Goal: Transaction & Acquisition: Book appointment/travel/reservation

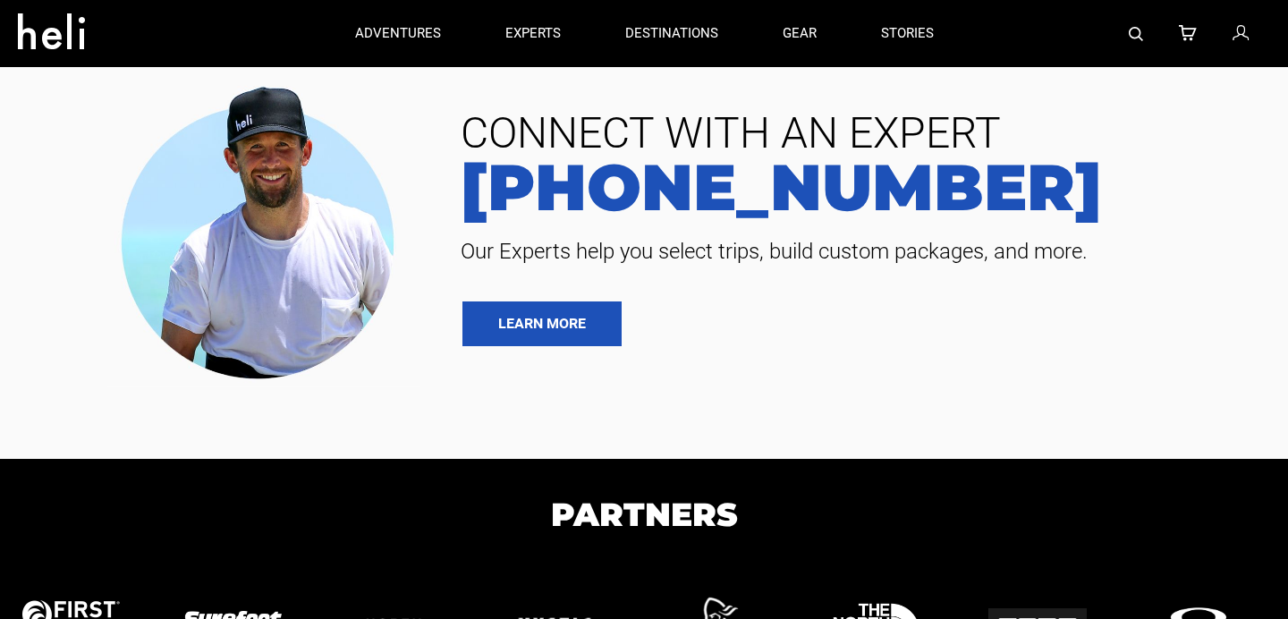
type input "Surf"
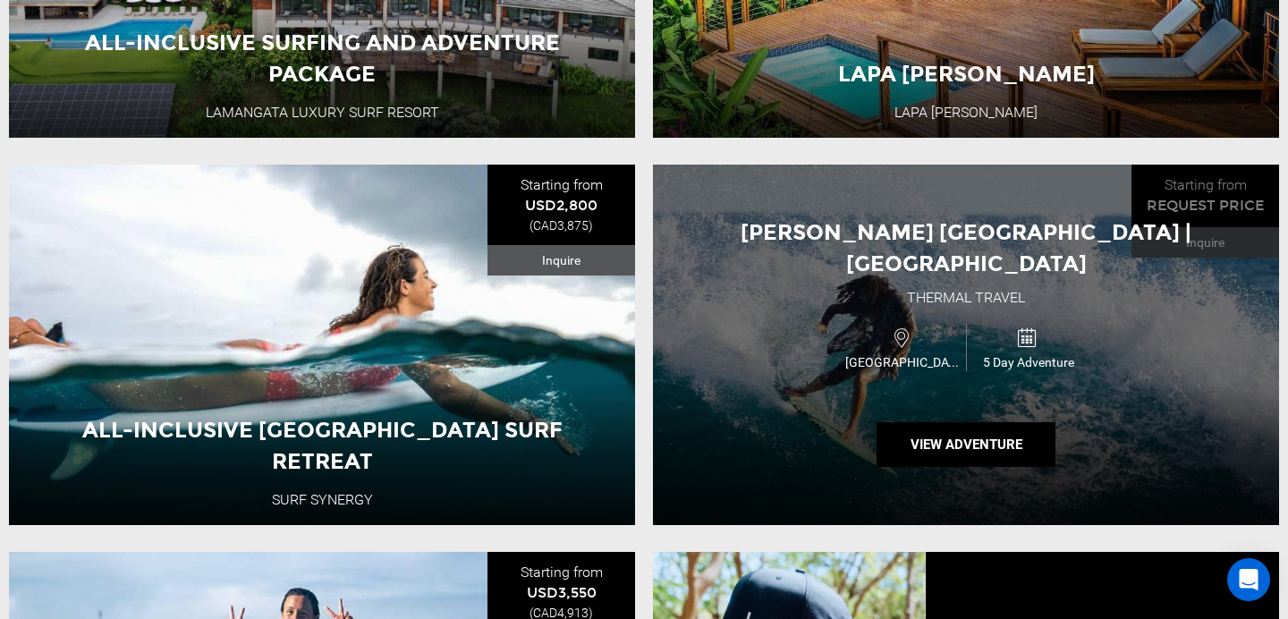
scroll to position [909, 0]
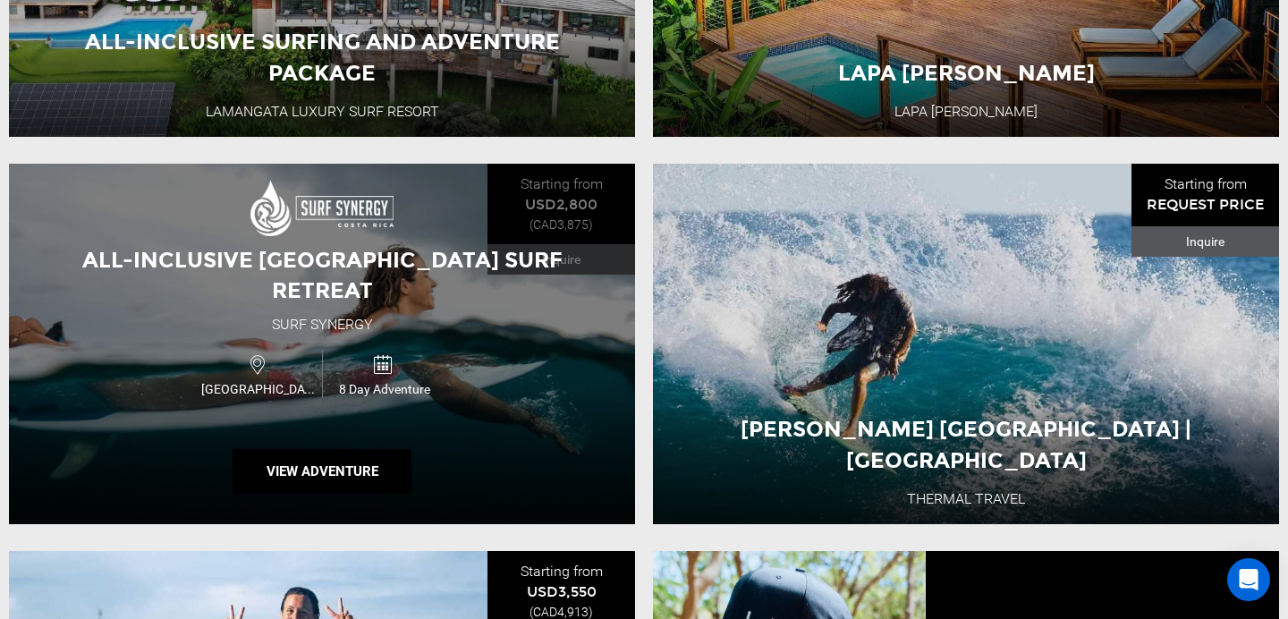
click at [507, 367] on div "Costa Rica 8 Day Adventure" at bounding box center [322, 374] width 376 height 60
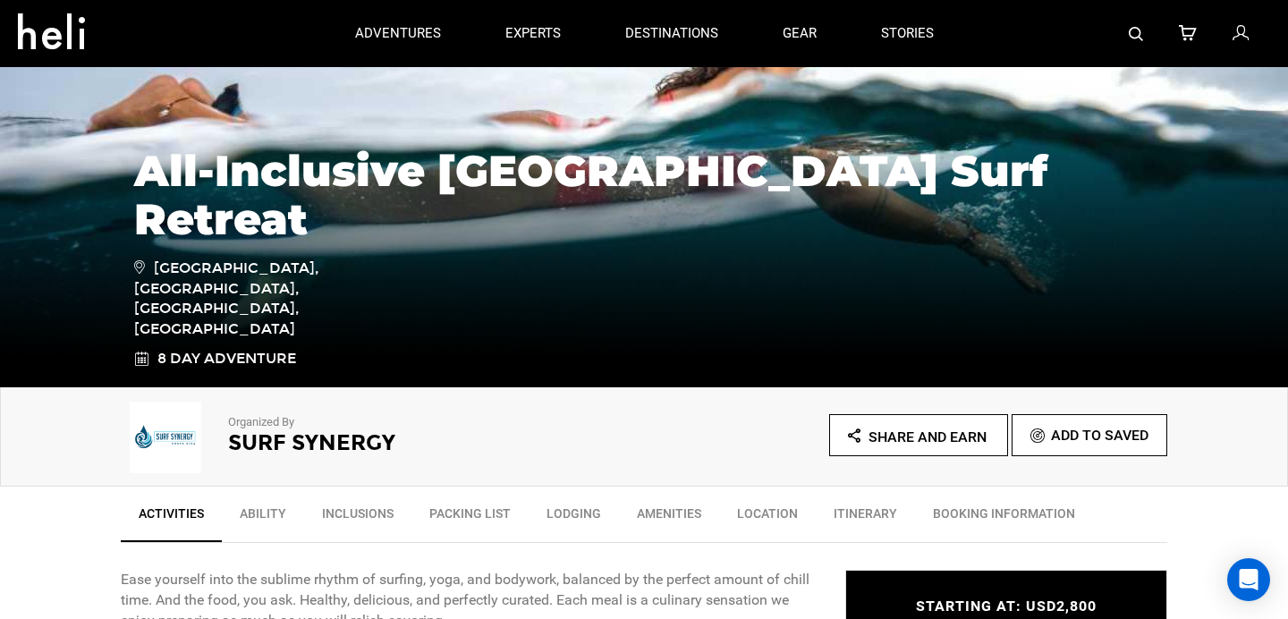
scroll to position [208, 0]
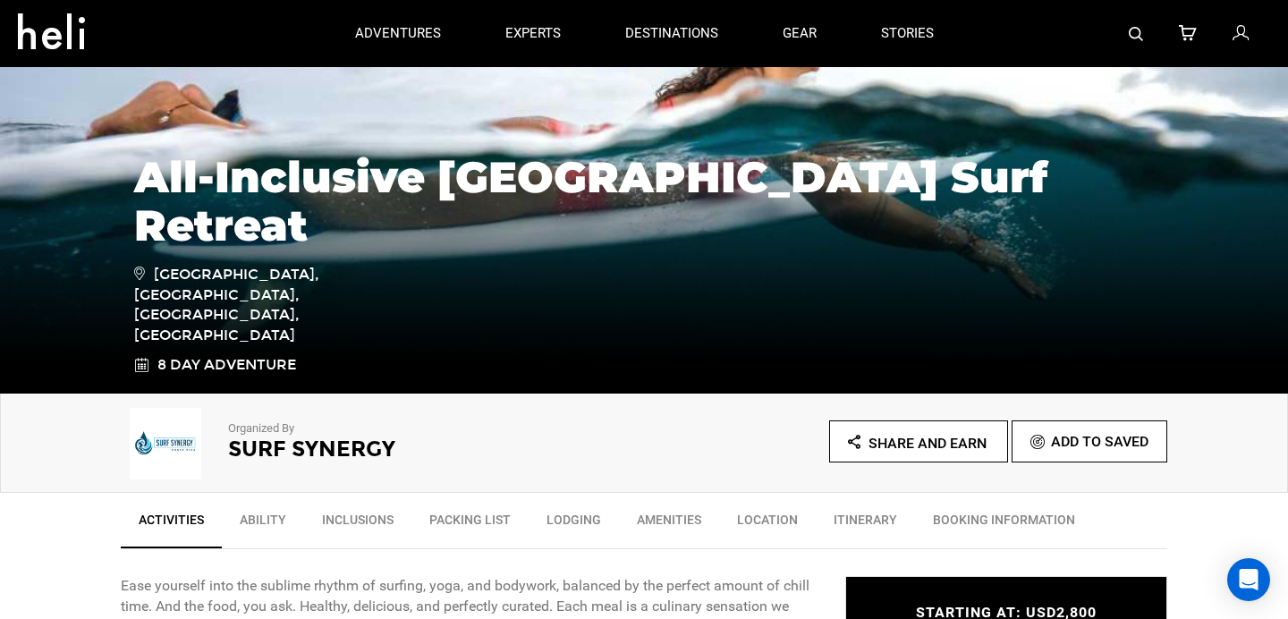
type input "Surf"
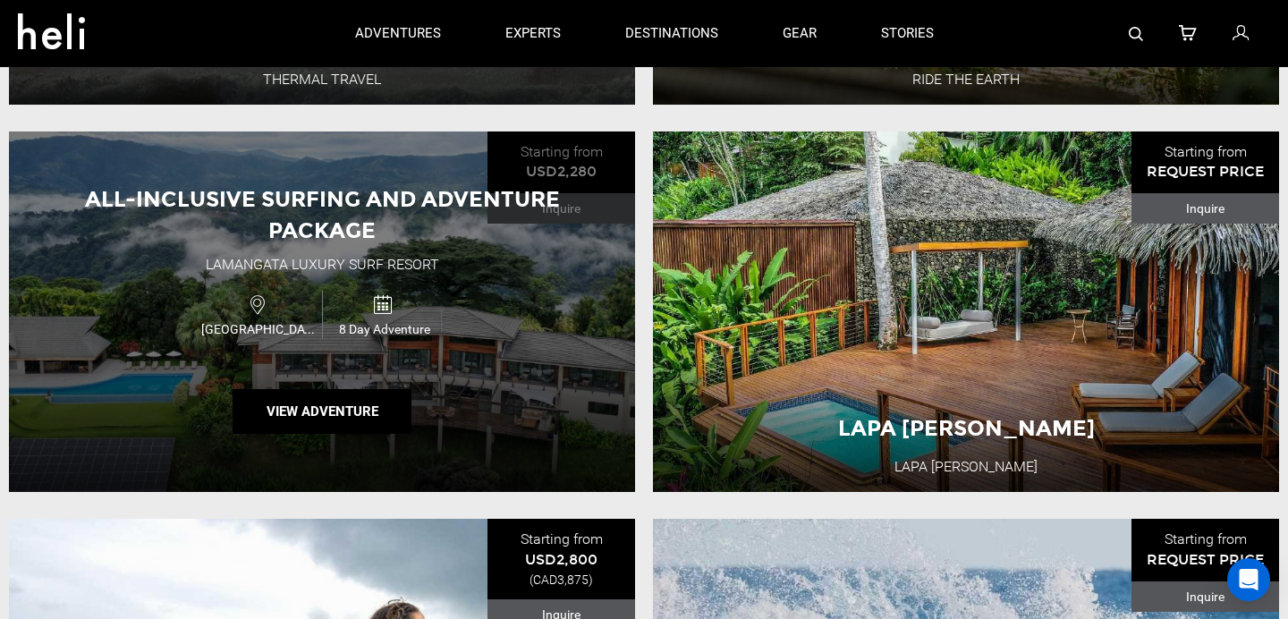
scroll to position [545, 0]
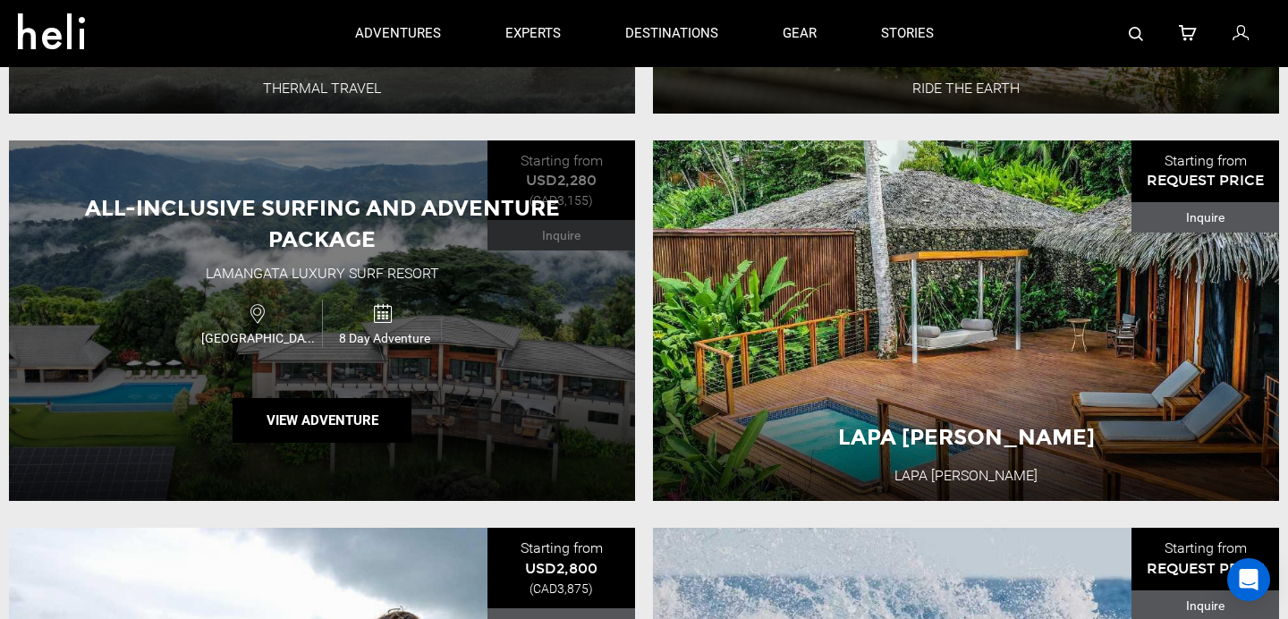
click at [373, 345] on div "Costa Rica 8 Day Adventure" at bounding box center [322, 323] width 376 height 60
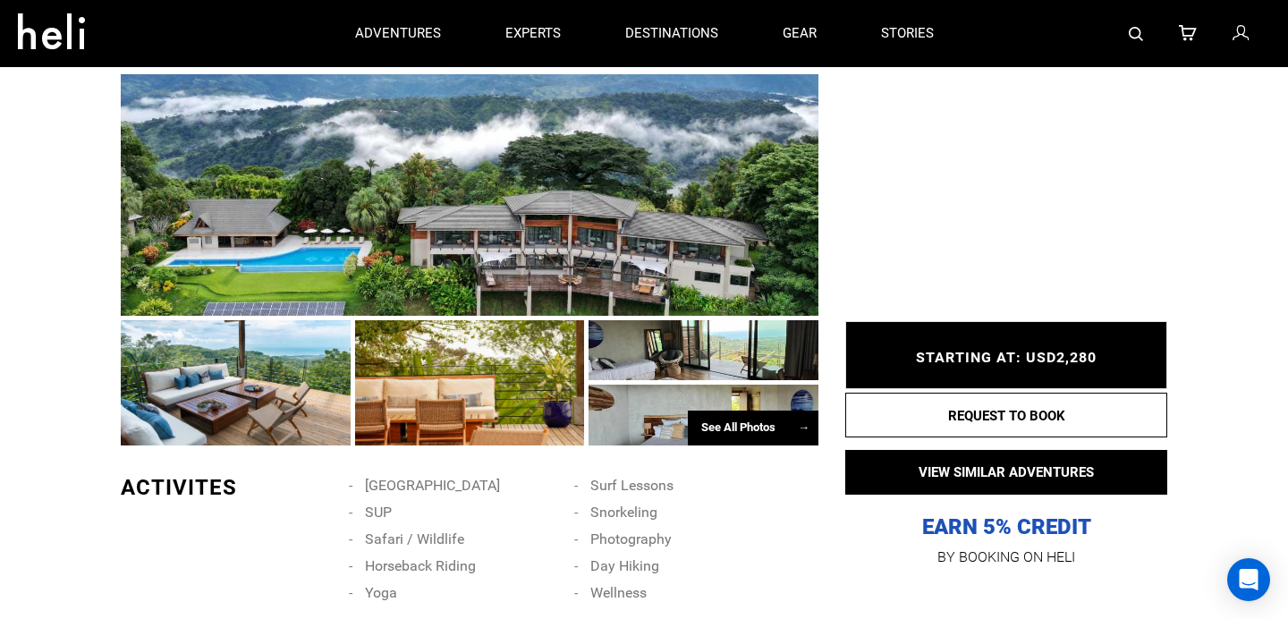
scroll to position [916, 0]
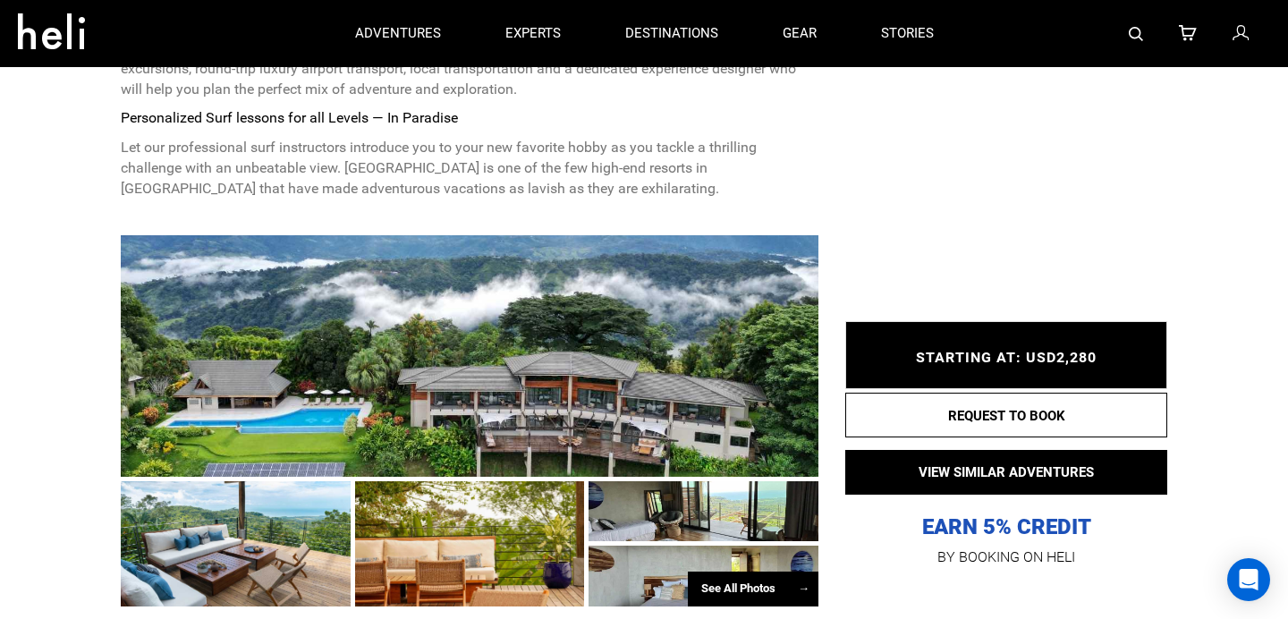
click at [393, 327] on div at bounding box center [470, 356] width 698 height 242
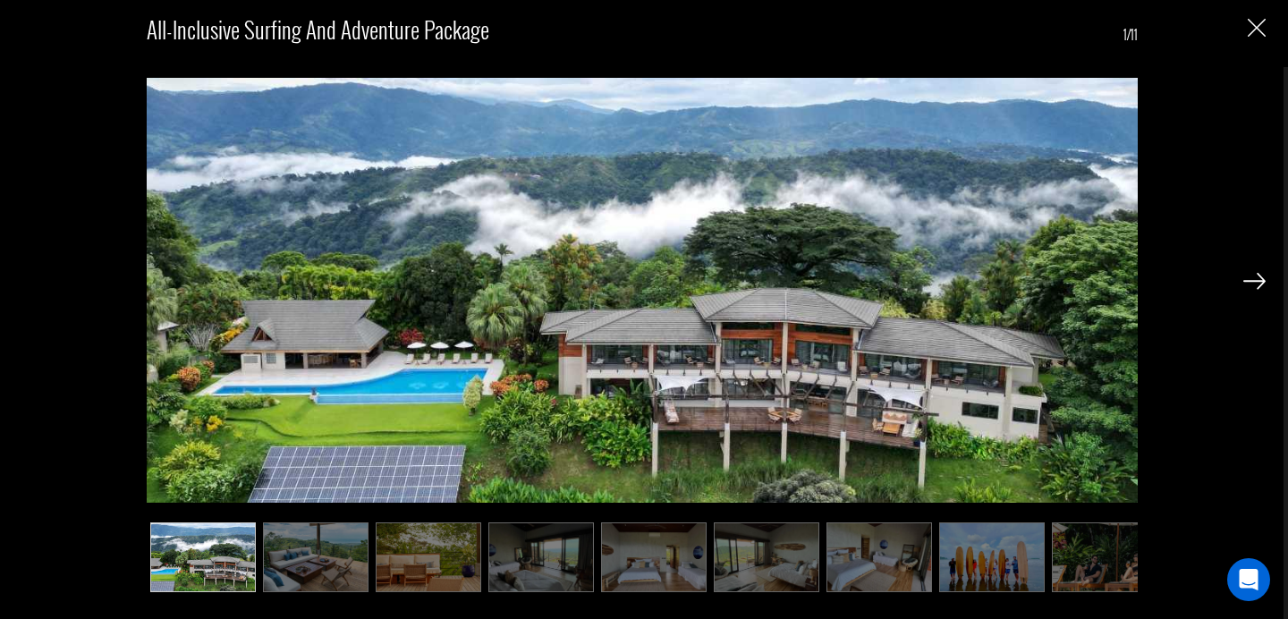
click at [289, 576] on img at bounding box center [316, 557] width 106 height 70
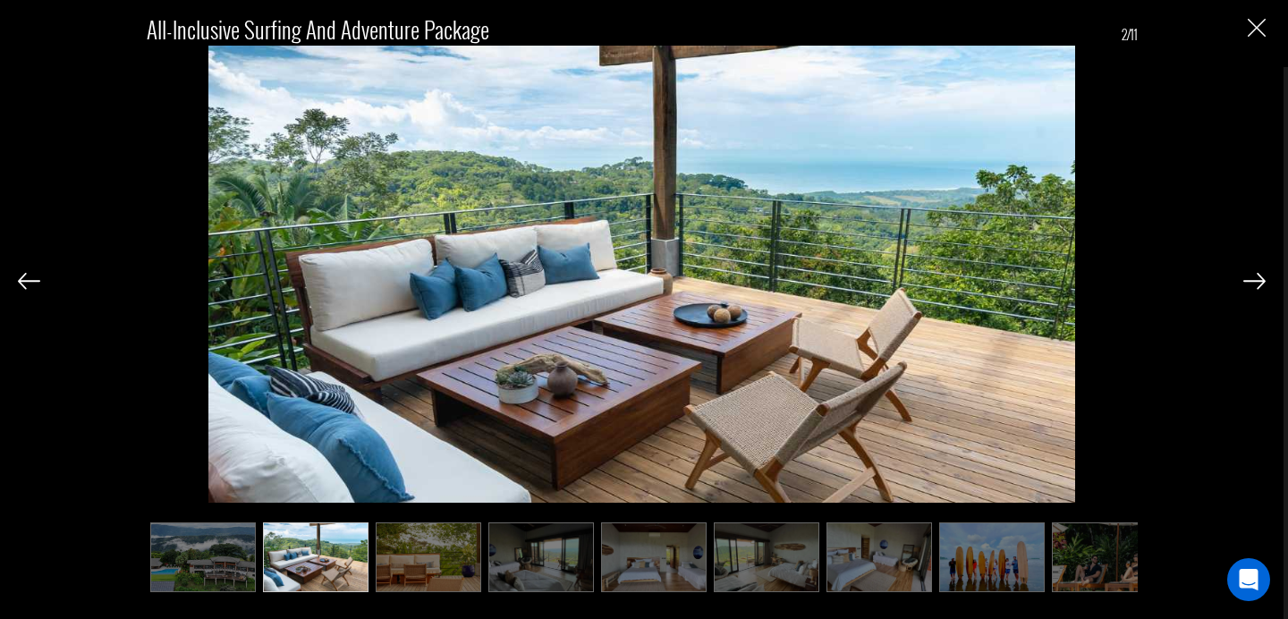
click at [1266, 284] on div "All-Inclusive Surfing and Adventure Package 2/11" at bounding box center [642, 309] width 1284 height 619
click at [1261, 283] on img at bounding box center [1255, 281] width 22 height 16
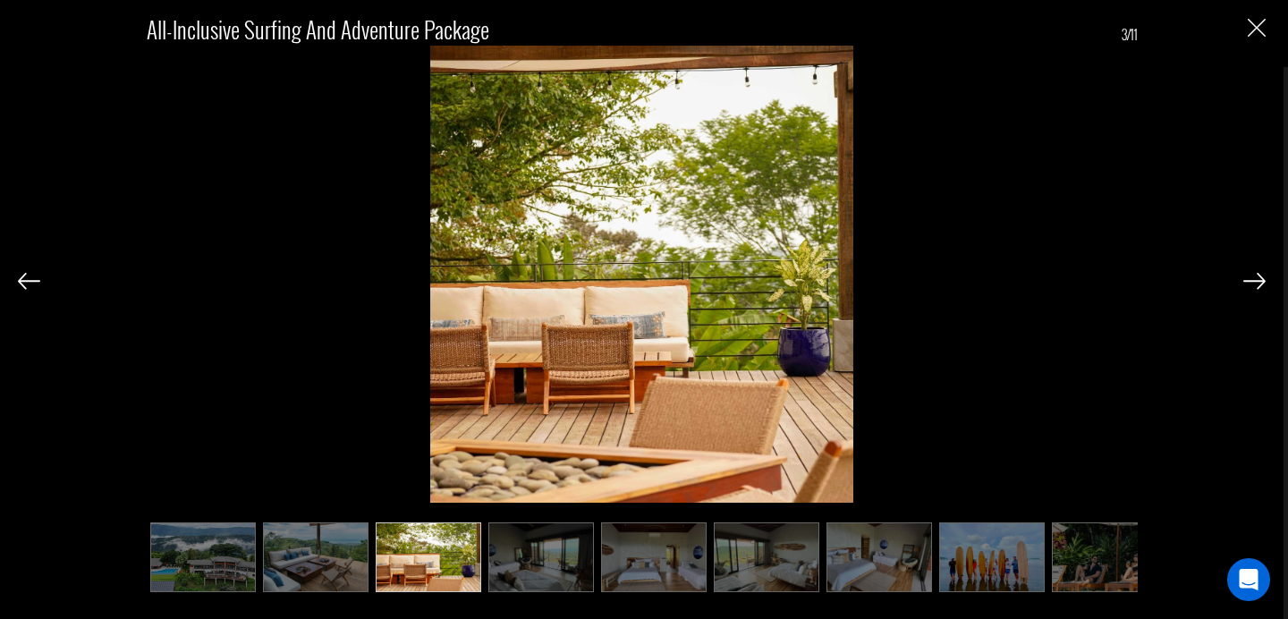
click at [1257, 283] on img at bounding box center [1255, 281] width 22 height 16
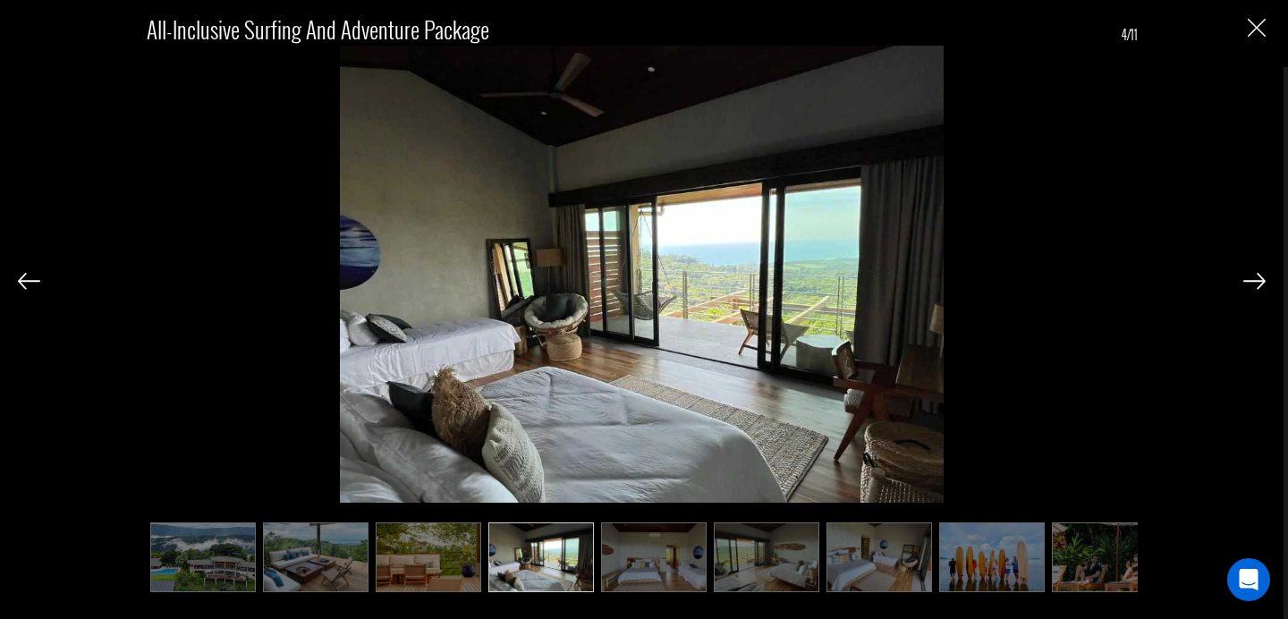
click at [1255, 283] on img at bounding box center [1255, 281] width 22 height 16
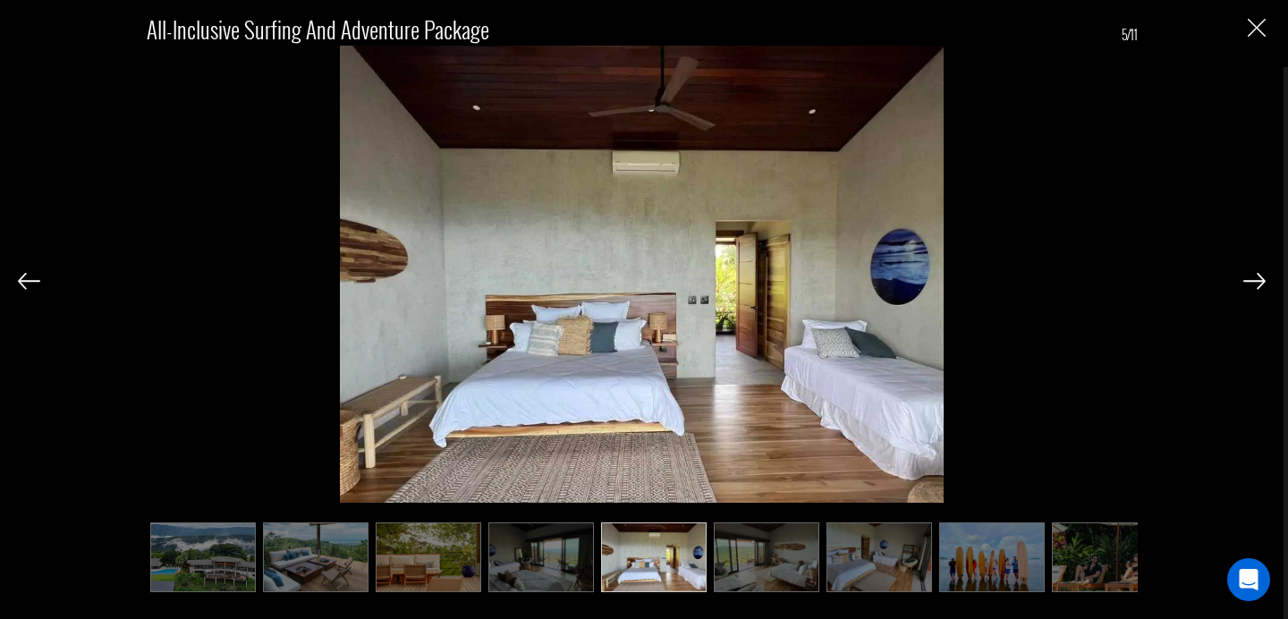
click at [1255, 283] on img at bounding box center [1255, 281] width 22 height 16
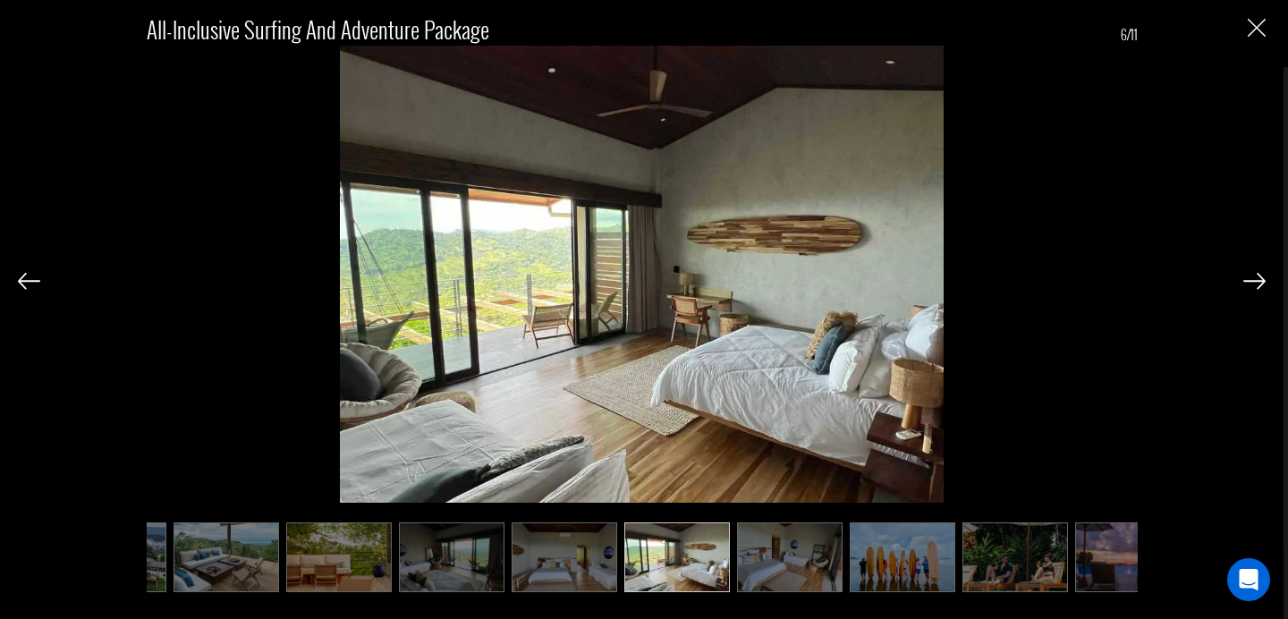
click at [1255, 283] on img at bounding box center [1255, 281] width 22 height 16
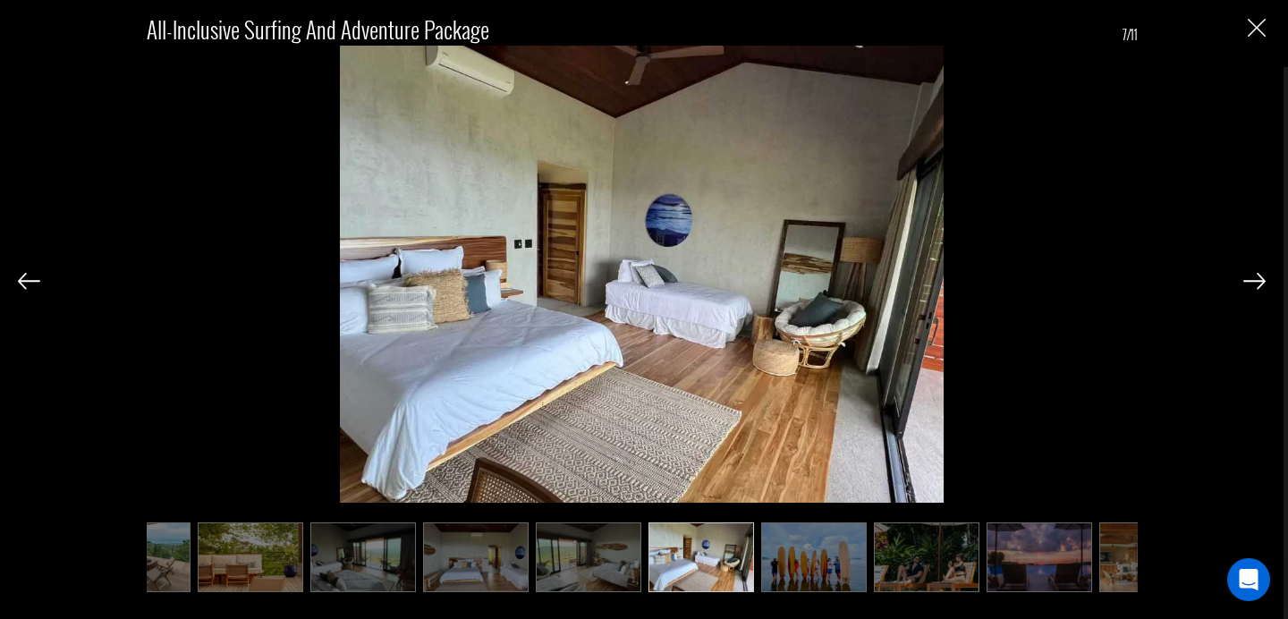
click at [1255, 283] on img at bounding box center [1255, 281] width 22 height 16
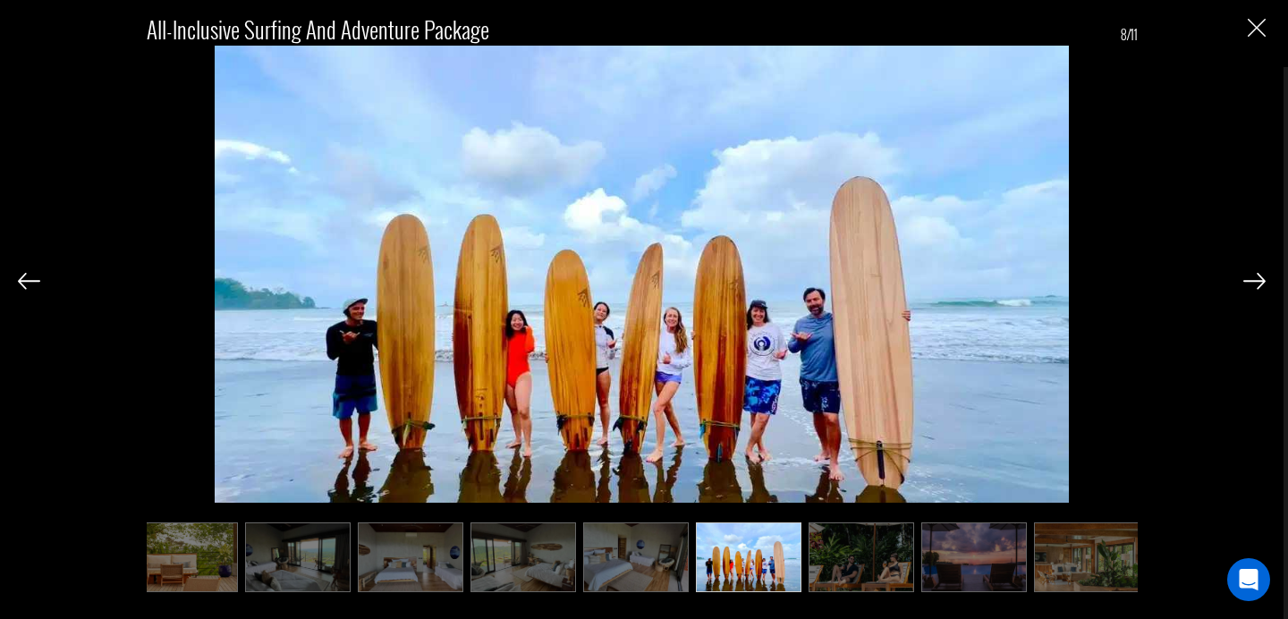
scroll to position [0, 249]
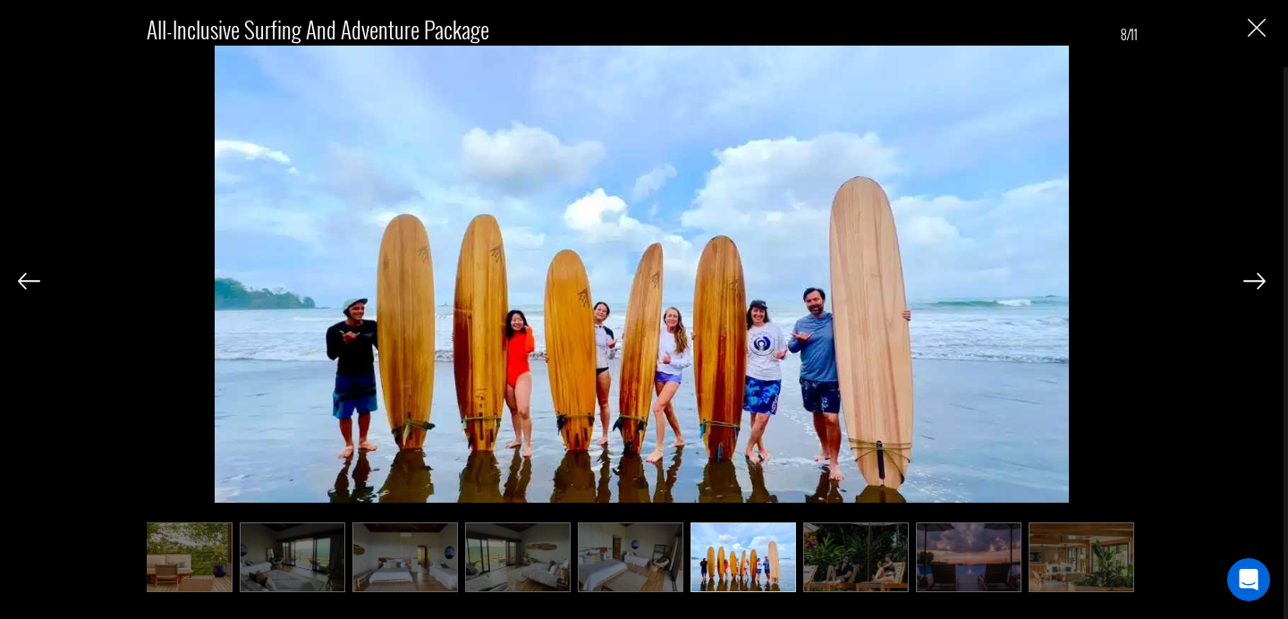
click at [1255, 283] on img at bounding box center [1255, 281] width 22 height 16
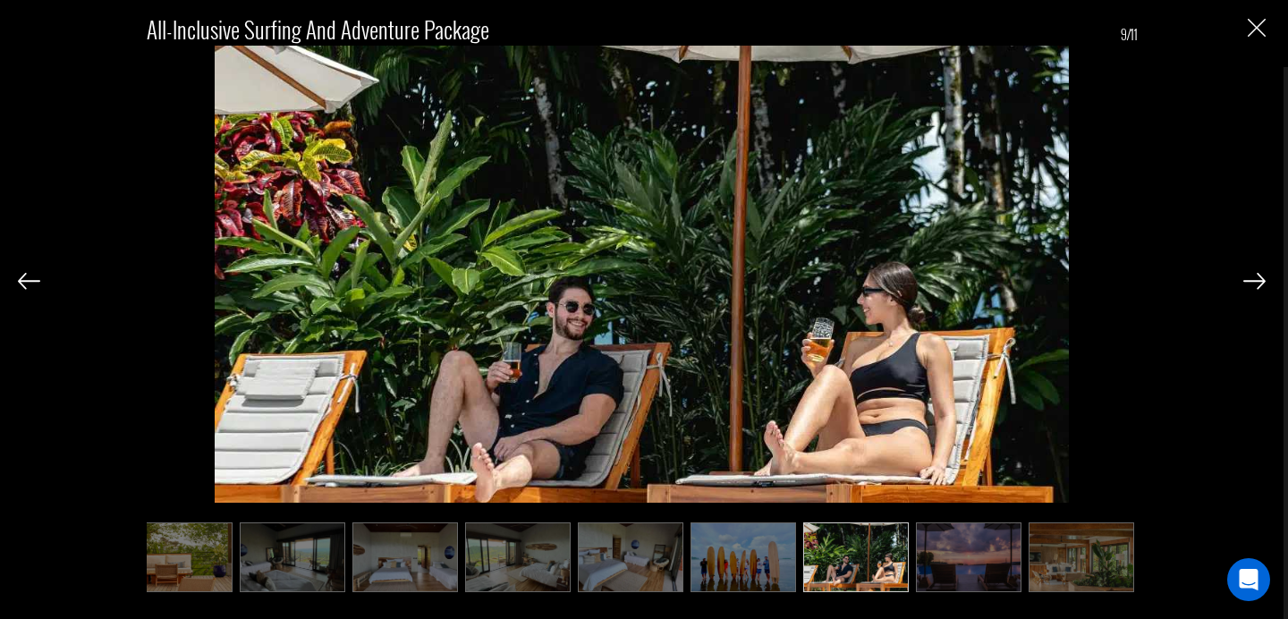
click at [1255, 283] on img at bounding box center [1255, 281] width 22 height 16
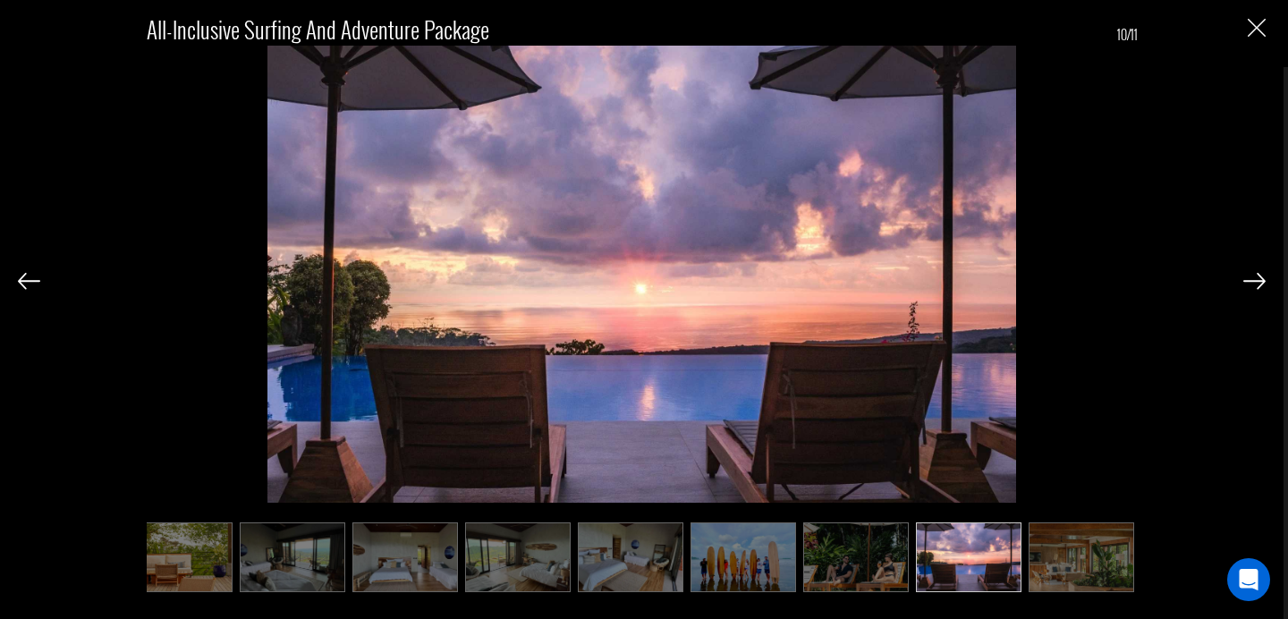
click at [1255, 283] on img at bounding box center [1255, 281] width 22 height 16
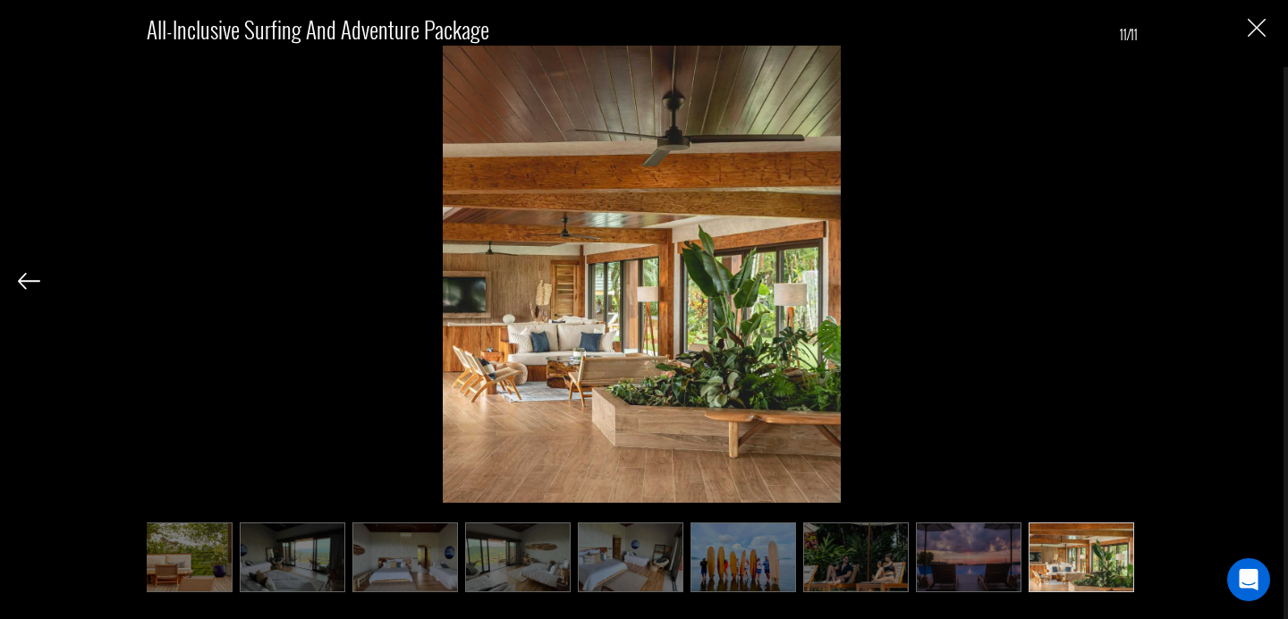
click at [1255, 282] on div "All-Inclusive Surfing and Adventure Package 11/11" at bounding box center [642, 294] width 1248 height 588
click at [1255, 27] on img "Close" at bounding box center [1257, 28] width 18 height 18
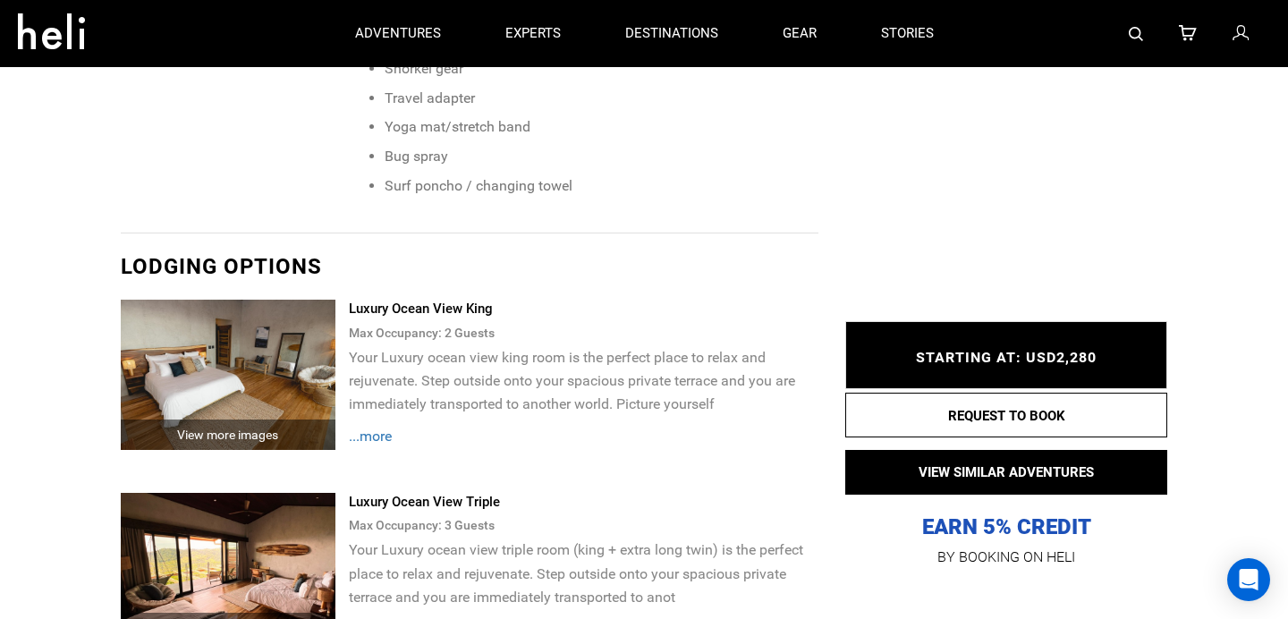
scroll to position [3377, 0]
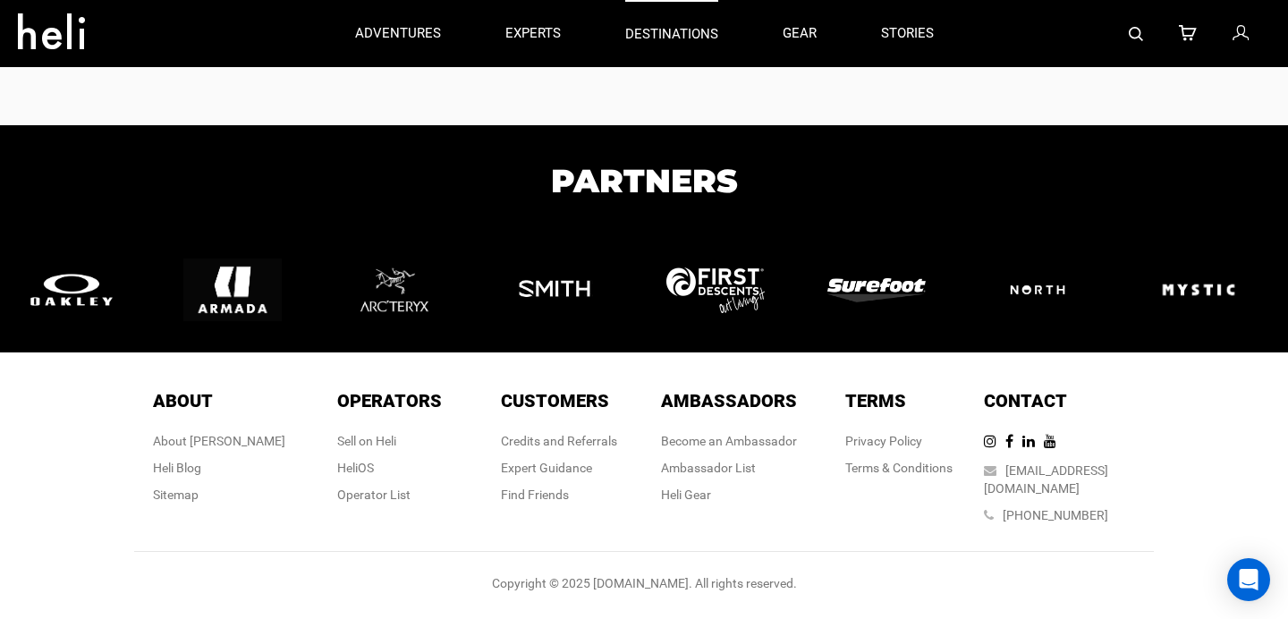
type input "Surf"
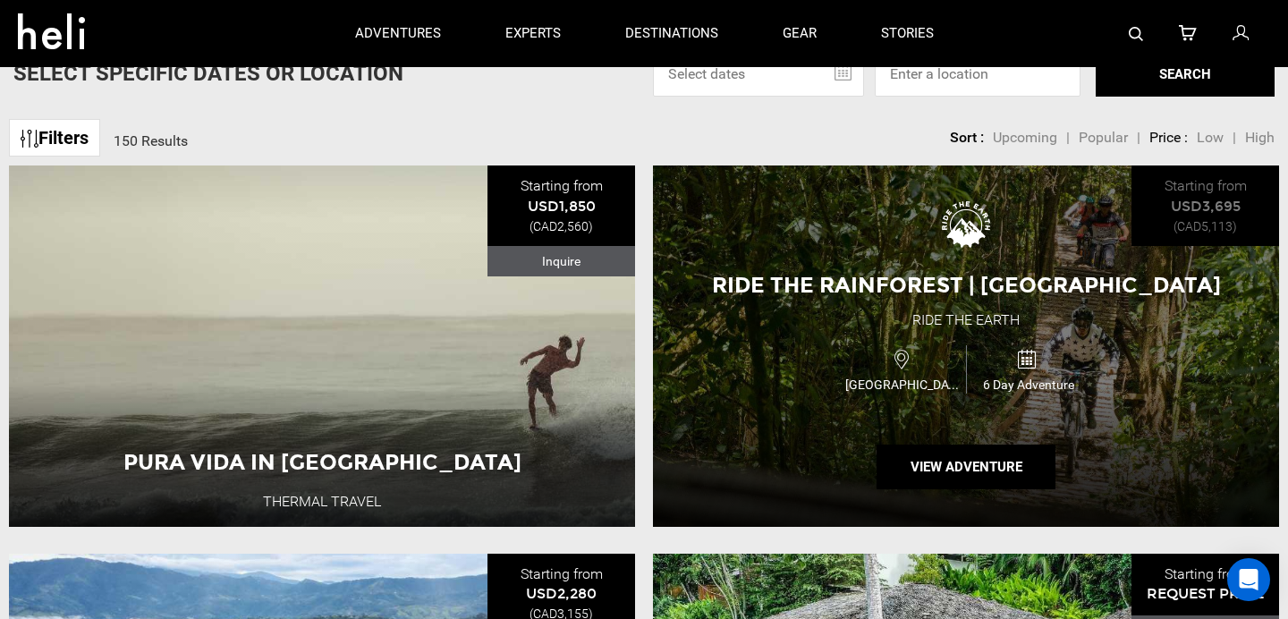
scroll to position [148, 0]
